Goal: Find specific page/section: Find specific page/section

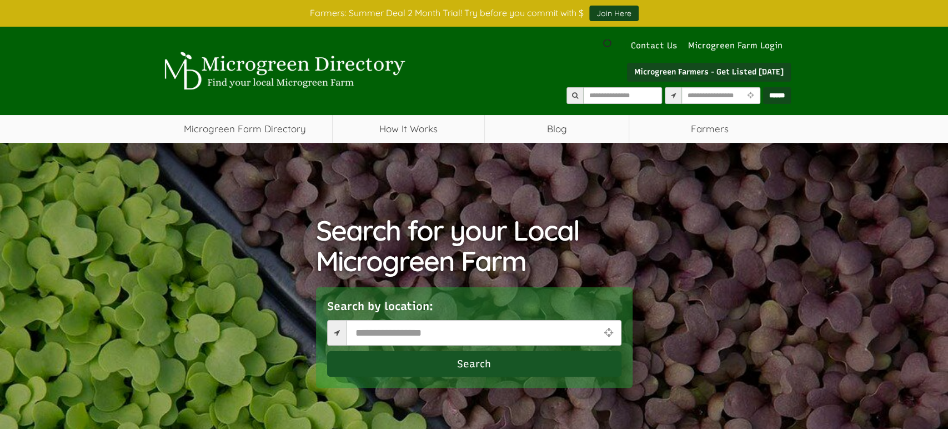
click at [666, 49] on link "Contact Us" at bounding box center [653, 46] width 57 height 12
click at [718, 50] on link "Microgreen Farm Login" at bounding box center [738, 46] width 100 height 12
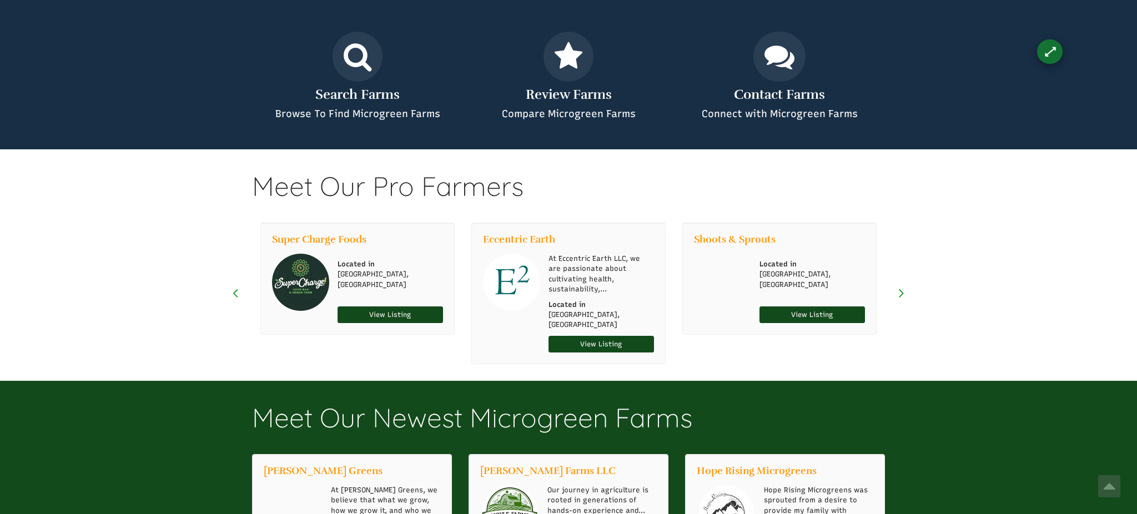
select select "Language Translate Widget"
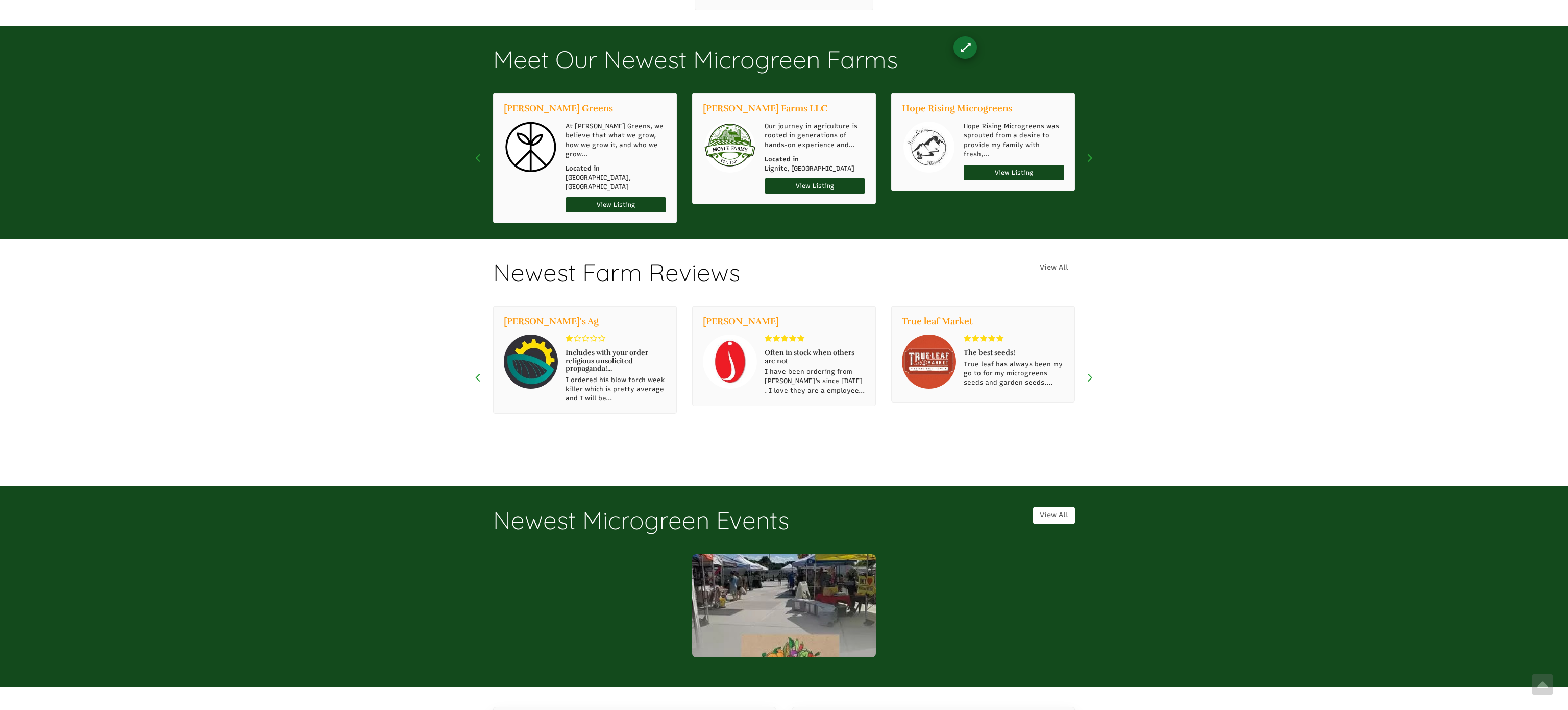
scroll to position [968, 0]
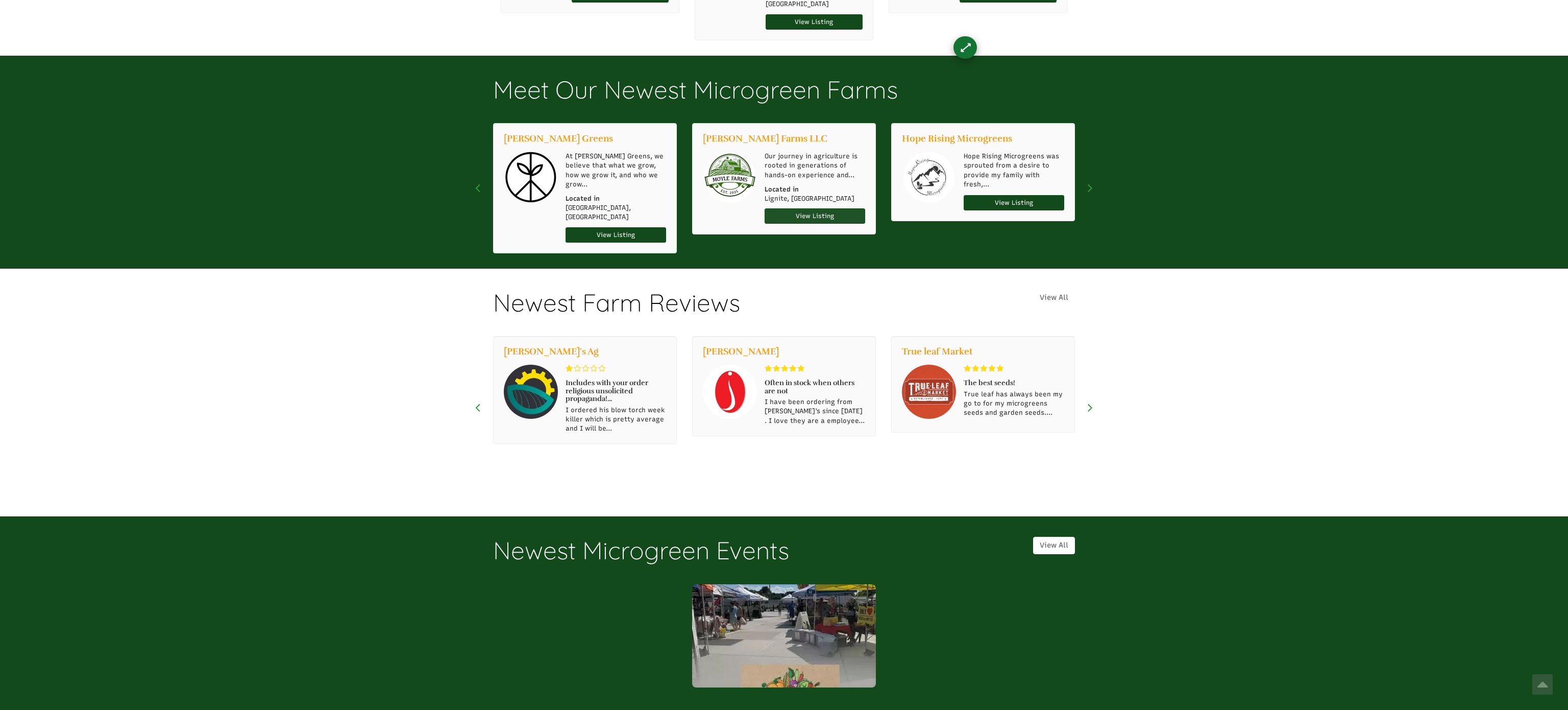
click at [783, 209] on link "View Listing" at bounding box center [814, 216] width 100 height 16
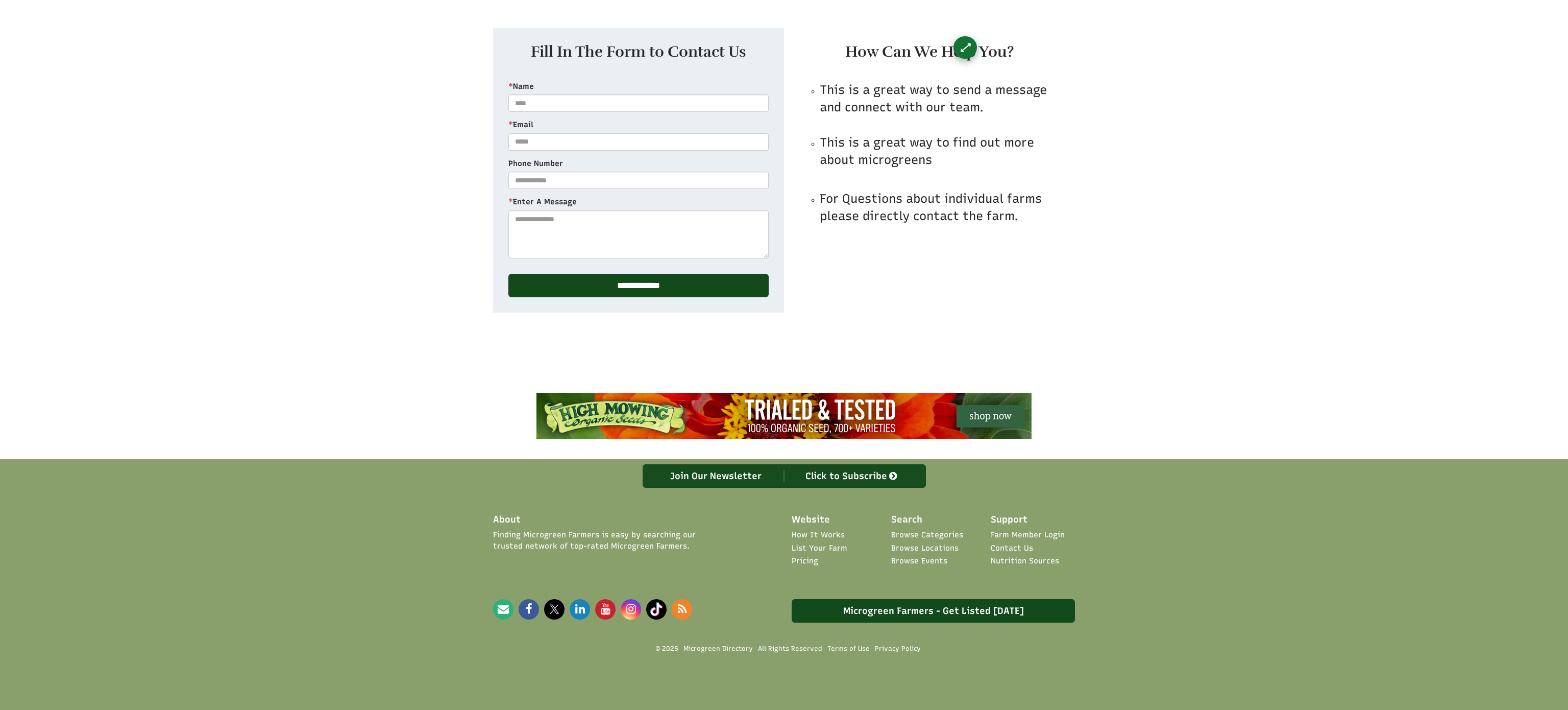
scroll to position [269, 0]
select select "Language Translate Widget"
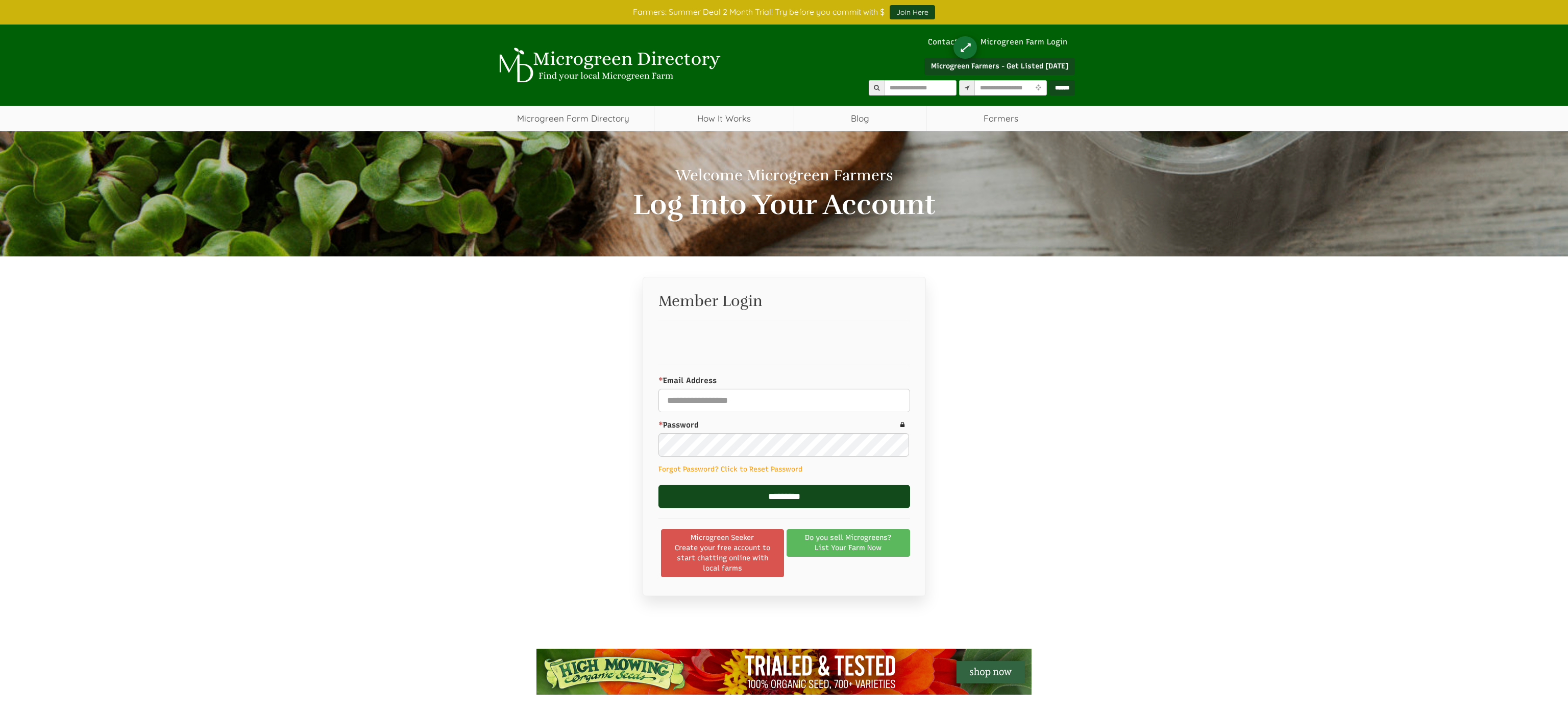
select select "Language Translate Widget"
